Goal: Task Accomplishment & Management: Manage account settings

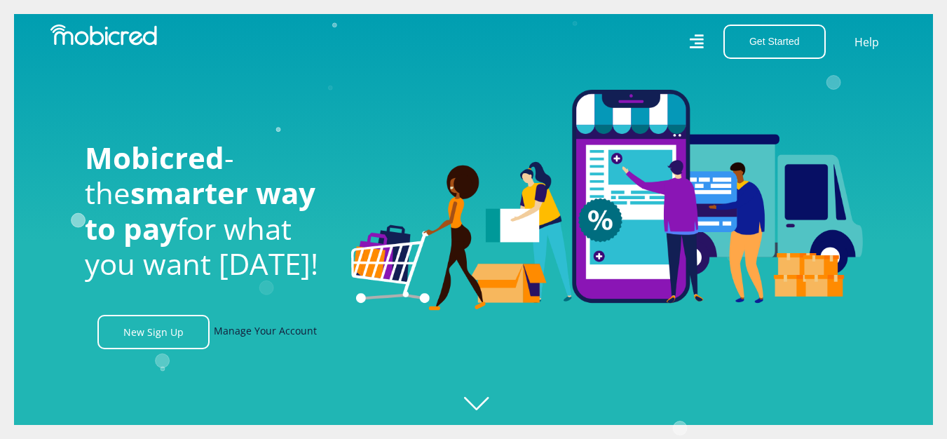
click at [272, 334] on link "Manage Your Account" at bounding box center [265, 332] width 103 height 34
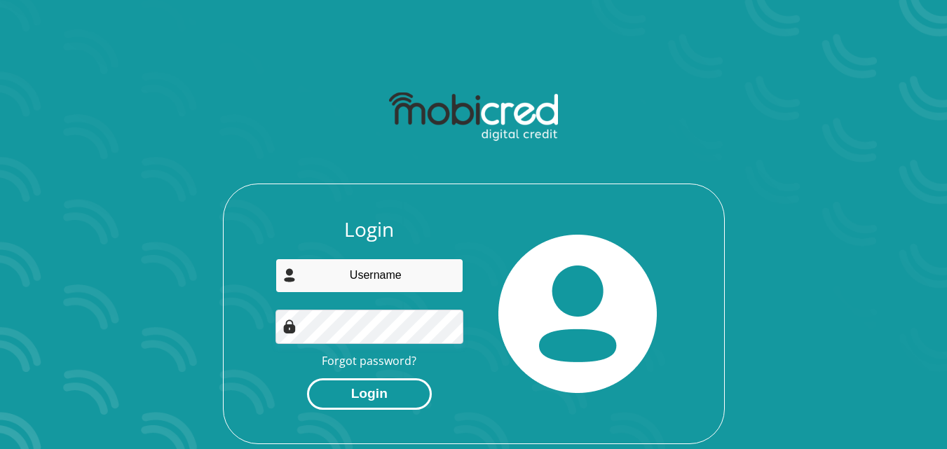
type input "kiranbosman@gmail.com"
click at [366, 391] on button "Login" at bounding box center [369, 394] width 125 height 32
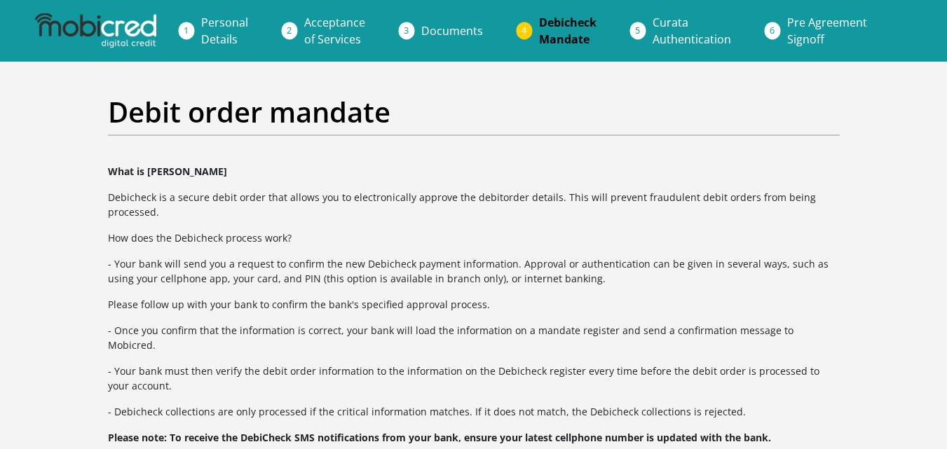
click at [659, 38] on span "Curata Authentication" at bounding box center [691, 31] width 78 height 32
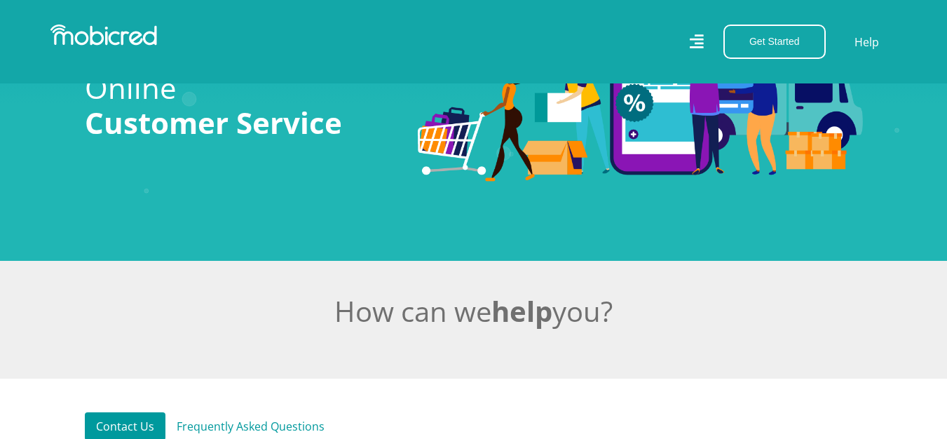
scroll to position [70, 0]
